Goal: Task Accomplishment & Management: Complete application form

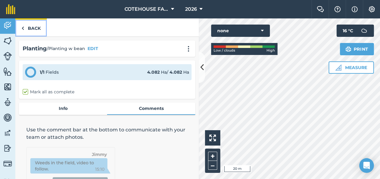
click at [36, 25] on link "Back" at bounding box center [31, 27] width 32 height 18
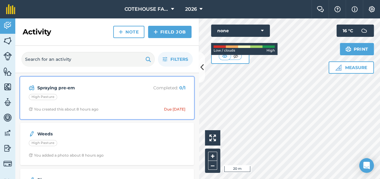
click at [65, 97] on div "High Pasture" at bounding box center [107, 98] width 157 height 8
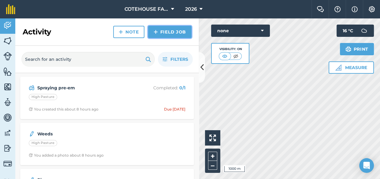
click at [172, 32] on link "Field Job" at bounding box center [169, 32] width 43 height 12
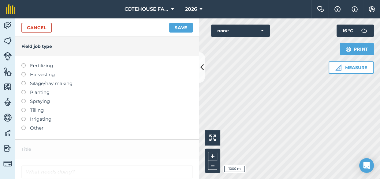
click at [25, 99] on label at bounding box center [25, 99] width 9 height 0
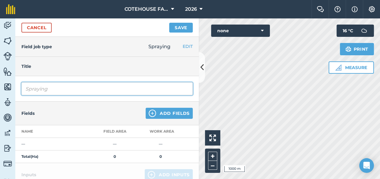
click at [58, 90] on input "Spraying" at bounding box center [107, 88] width 172 height 13
type input "Spraying pre-em"
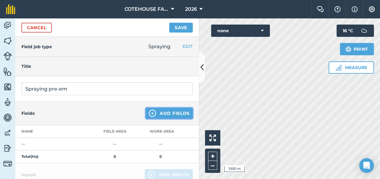
click at [172, 110] on button "Add Fields" at bounding box center [169, 113] width 47 height 11
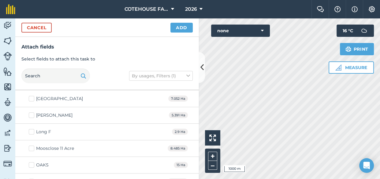
scroll to position [696, 0]
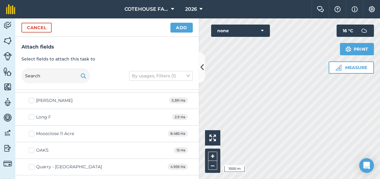
click at [32, 114] on label "Long F" at bounding box center [40, 117] width 22 height 6
click at [32, 114] on input "Long F" at bounding box center [31, 116] width 4 height 4
checkbox input "true"
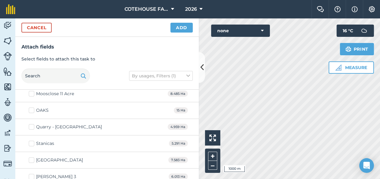
scroll to position [740, 0]
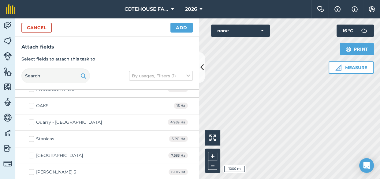
click at [32, 103] on label "OAKS" at bounding box center [39, 105] width 20 height 6
click at [32, 103] on input "OAKS" at bounding box center [31, 104] width 4 height 4
checkbox input "true"
click at [31, 135] on label "Stanicas" at bounding box center [41, 138] width 25 height 6
click at [31, 135] on input "Stanicas" at bounding box center [31, 137] width 4 height 4
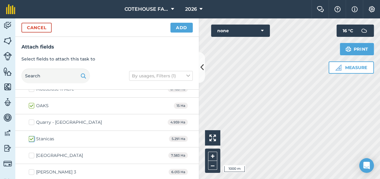
checkbox input "true"
click at [176, 28] on button "Add" at bounding box center [182, 28] width 22 height 10
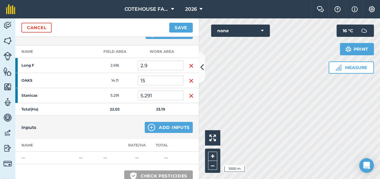
scroll to position [83, 0]
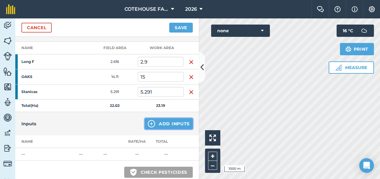
click at [160, 123] on button "Add Inputs" at bounding box center [169, 123] width 48 height 11
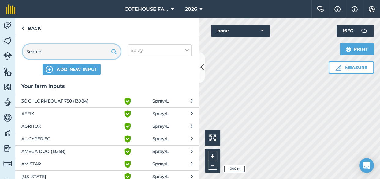
click at [45, 52] on input "text" at bounding box center [72, 51] width 98 height 15
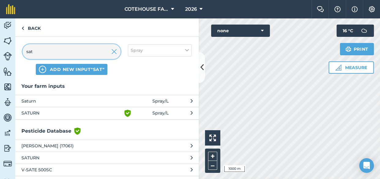
type input "sat"
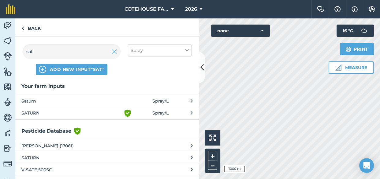
click at [42, 113] on span "SATURN" at bounding box center [71, 112] width 100 height 7
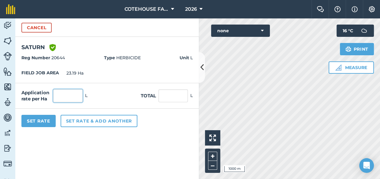
click at [60, 96] on input "text" at bounding box center [67, 95] width 29 height 13
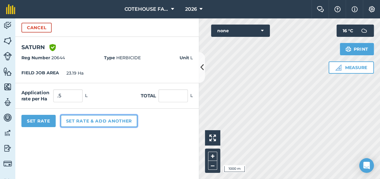
type input "0.5"
type input "11.595"
click at [75, 120] on button "Set rate & add another" at bounding box center [99, 121] width 77 height 12
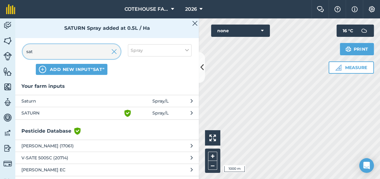
click at [36, 51] on input "sat" at bounding box center [72, 51] width 98 height 15
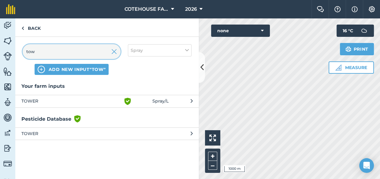
type input "tow"
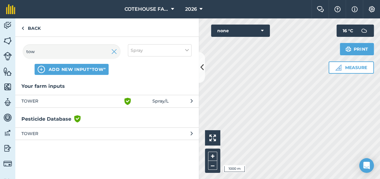
click at [38, 101] on span "TOWER" at bounding box center [71, 100] width 100 height 7
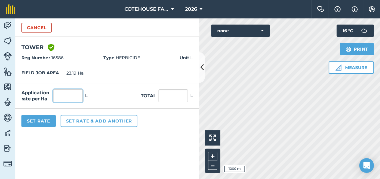
click at [64, 96] on input "text" at bounding box center [67, 95] width 29 height 13
type input "1.75"
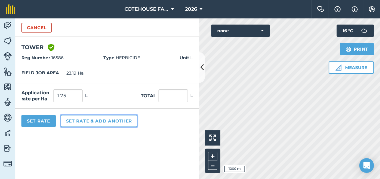
type input "40.583"
click at [73, 123] on button "Set rate & add another" at bounding box center [99, 121] width 77 height 12
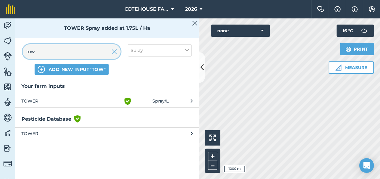
click at [41, 50] on input "tow" at bounding box center [72, 51] width 98 height 15
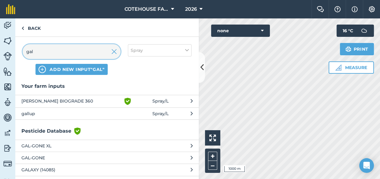
type input "gal"
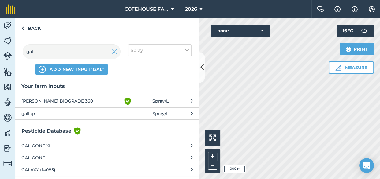
click at [63, 101] on span "BARCLAY GALLUP BIOGRADE 360" at bounding box center [71, 100] width 100 height 7
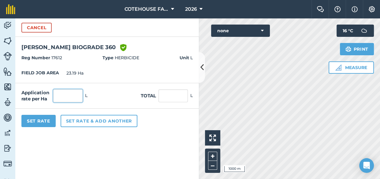
click at [77, 96] on input "text" at bounding box center [67, 95] width 29 height 13
type input "1.5"
type input "34.785"
click at [139, 150] on form "Cancel BARCLAY GALLUP BIOGRADE 360 Green shield with white tick Reg Number 1761…" at bounding box center [107, 98] width 184 height 160
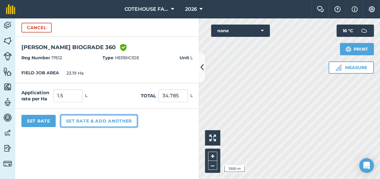
click at [96, 123] on button "Set rate & add another" at bounding box center [99, 121] width 77 height 12
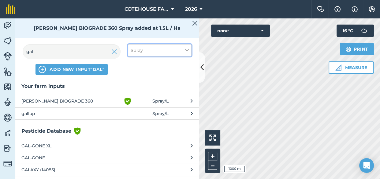
click at [188, 49] on icon at bounding box center [187, 50] width 4 height 7
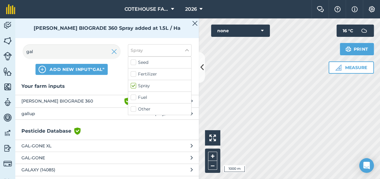
click at [134, 108] on label "Other" at bounding box center [160, 109] width 58 height 6
click at [134, 108] on input "Other" at bounding box center [133, 108] width 4 height 4
checkbox input "true"
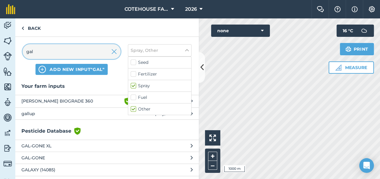
click at [49, 55] on input "gal" at bounding box center [72, 51] width 98 height 15
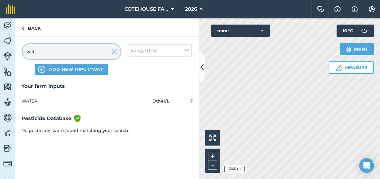
type input "wat"
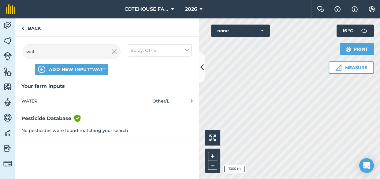
click at [37, 100] on span "WATER" at bounding box center [71, 100] width 100 height 7
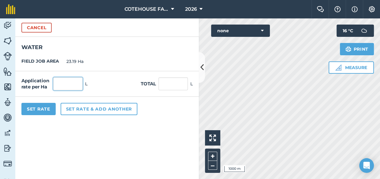
click at [55, 86] on input "text" at bounding box center [67, 83] width 29 height 13
type input "120"
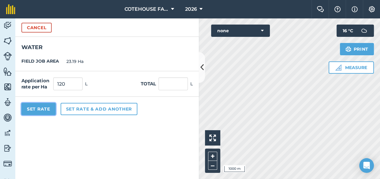
type input "2,782.8"
click at [43, 107] on button "Set Rate" at bounding box center [38, 109] width 34 height 12
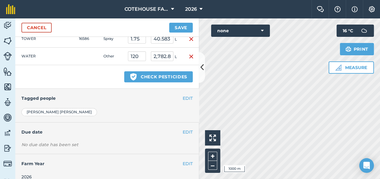
scroll to position [242, 0]
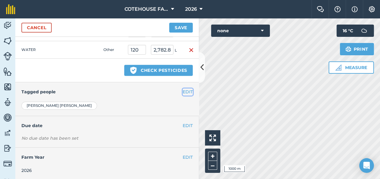
click at [183, 92] on button "EDIT" at bounding box center [188, 91] width 10 height 7
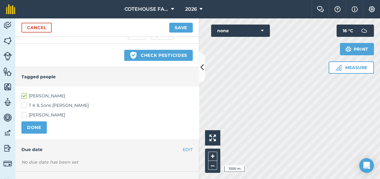
scroll to position [281, 0]
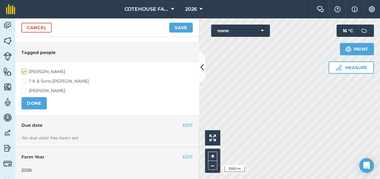
click at [65, 134] on div "No due date has been set" at bounding box center [107, 137] width 172 height 6
click at [183, 123] on button "EDIT" at bounding box center [188, 125] width 10 height 7
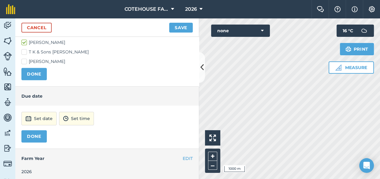
scroll to position [312, 0]
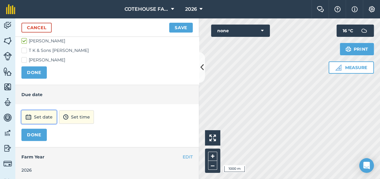
click at [33, 115] on button "Set date" at bounding box center [38, 116] width 35 height 13
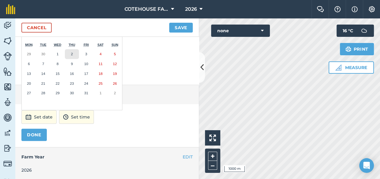
click at [72, 52] on abbr "2" at bounding box center [72, 54] width 2 height 4
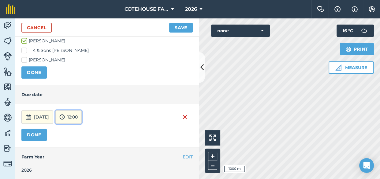
click at [79, 116] on button "12:00" at bounding box center [68, 116] width 26 height 13
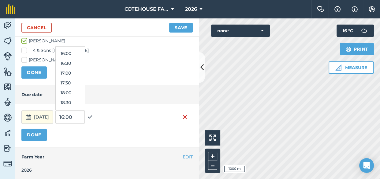
scroll to position [314, 0]
click at [82, 89] on button "18:00" at bounding box center [70, 90] width 29 height 10
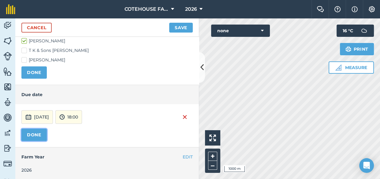
click at [35, 134] on button "DONE" at bounding box center [33, 134] width 25 height 12
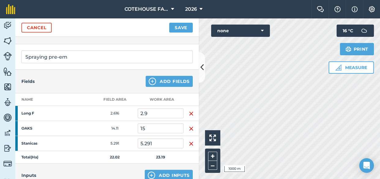
scroll to position [0, 0]
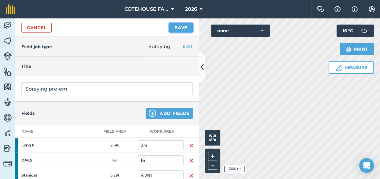
click at [180, 26] on button "Save" at bounding box center [181, 28] width 24 height 10
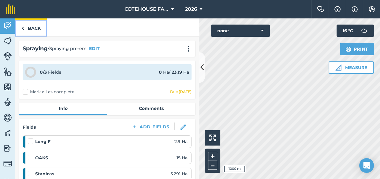
click at [32, 28] on link "Back" at bounding box center [31, 27] width 32 height 18
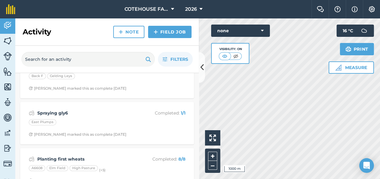
scroll to position [223, 0]
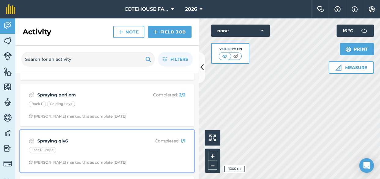
click at [66, 142] on strong "Spraying gly6" at bounding box center [85, 140] width 97 height 7
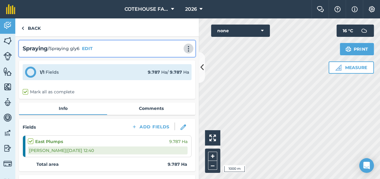
click at [185, 46] on img at bounding box center [188, 49] width 7 height 6
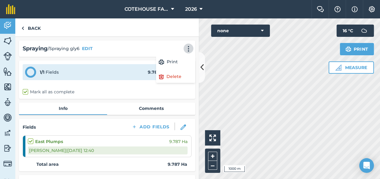
click at [120, 26] on div "Back" at bounding box center [107, 27] width 184 height 18
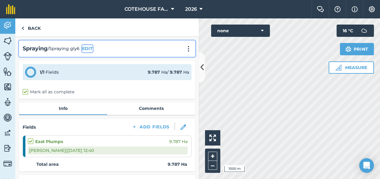
click at [89, 47] on button "EDIT" at bounding box center [87, 48] width 11 height 7
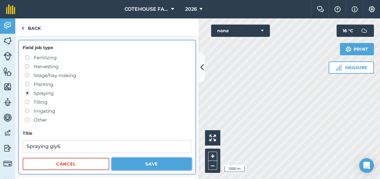
click at [126, 164] on button "Save" at bounding box center [152, 163] width 80 height 12
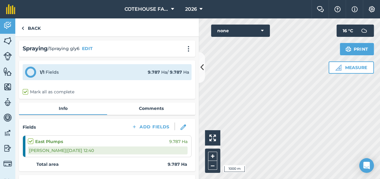
click at [81, 47] on div "Spraying / Spraying gly6 EDIT" at bounding box center [107, 48] width 169 height 9
click at [75, 49] on span "/ Spraying gly6" at bounding box center [64, 48] width 32 height 7
click at [110, 31] on div "Back" at bounding box center [107, 27] width 184 height 18
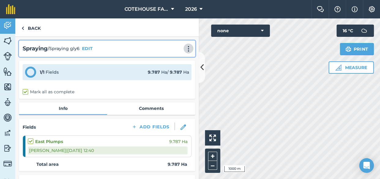
click at [185, 48] on img at bounding box center [188, 49] width 7 height 6
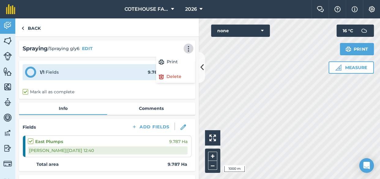
click at [153, 44] on div "Spraying / Spraying gly6 EDIT Print Delete" at bounding box center [107, 48] width 169 height 9
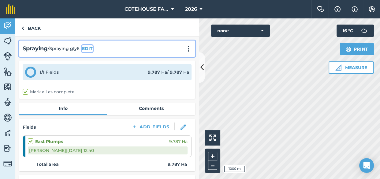
click at [88, 47] on button "EDIT" at bounding box center [87, 48] width 11 height 7
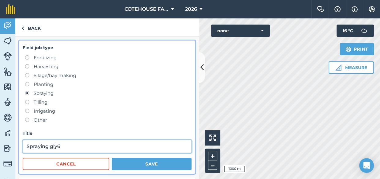
click at [62, 145] on input "Spraying gly6" at bounding box center [107, 146] width 169 height 13
type input "Spraying gly"
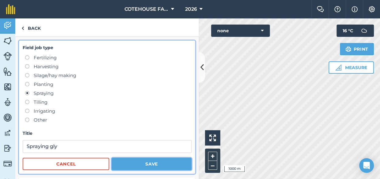
click at [139, 164] on button "Save" at bounding box center [152, 163] width 80 height 12
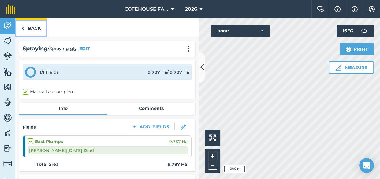
click at [24, 28] on img at bounding box center [22, 28] width 3 height 7
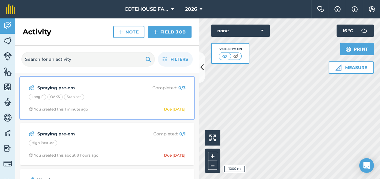
click at [57, 88] on strong "Spraying pre-em" at bounding box center [85, 87] width 97 height 7
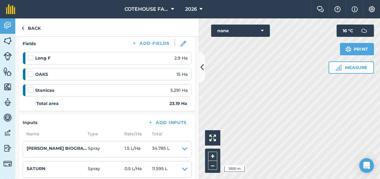
scroll to position [167, 0]
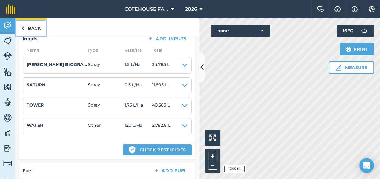
click at [27, 27] on link "Back" at bounding box center [31, 27] width 32 height 18
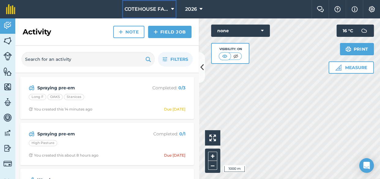
click at [166, 8] on span "COTEHOUSE FARM" at bounding box center [147, 9] width 44 height 7
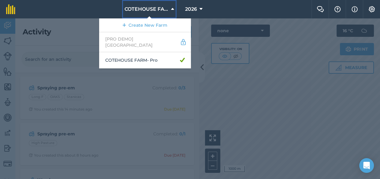
click at [166, 8] on span "COTEHOUSE FARM" at bounding box center [147, 9] width 44 height 7
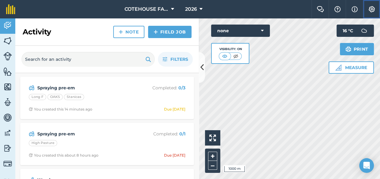
click at [371, 9] on img at bounding box center [371, 9] width 7 height 6
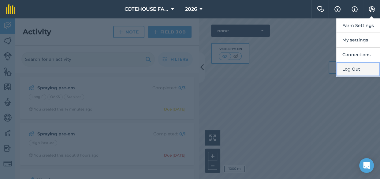
click at [361, 70] on button "Log Out" at bounding box center [359, 69] width 44 height 14
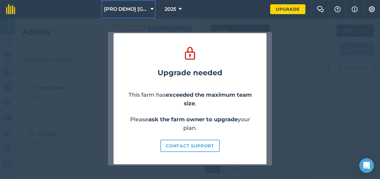
click at [136, 7] on span "[PRO DEMO] [GEOGRAPHIC_DATA]" at bounding box center [126, 9] width 44 height 7
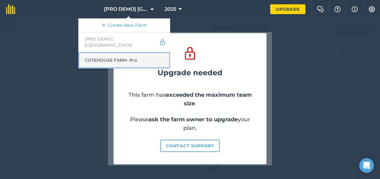
click at [120, 56] on link "COTEHOUSE FARM - Pro" at bounding box center [124, 60] width 92 height 16
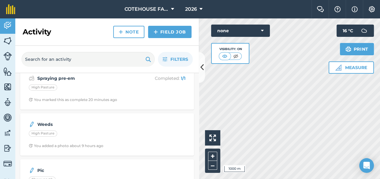
scroll to position [28, 0]
